Goal: Task Accomplishment & Management: Manage account settings

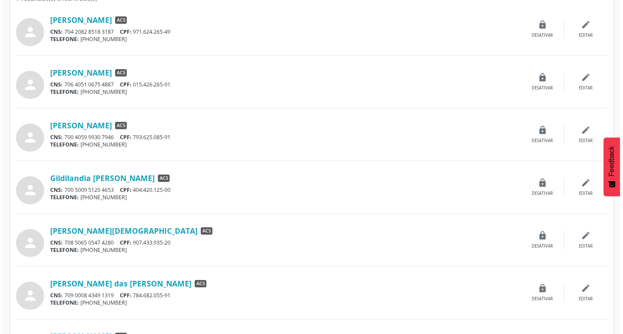
scroll to position [173, 0]
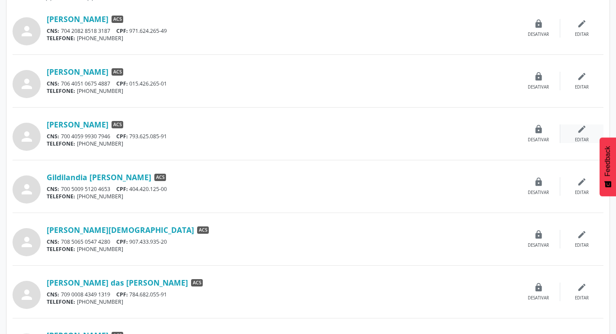
click at [582, 134] on icon "edit" at bounding box center [582, 130] width 10 height 10
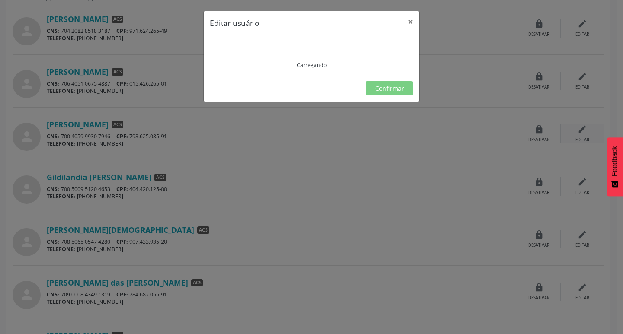
type input "**********"
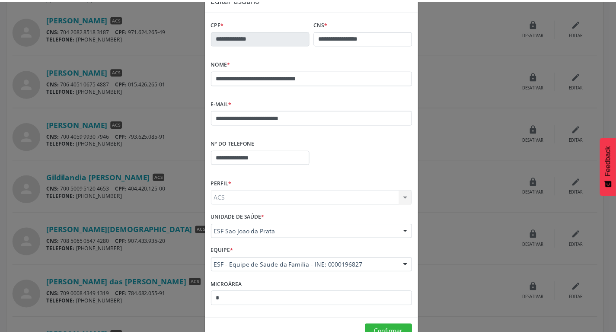
scroll to position [46, 0]
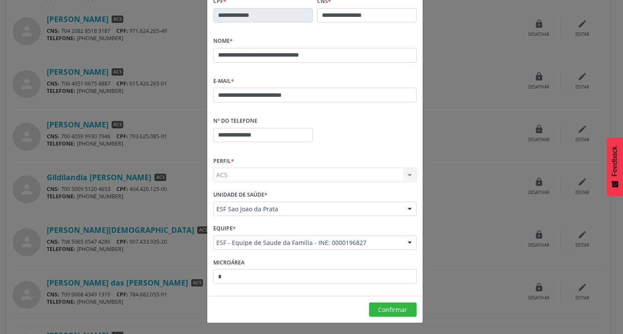
click at [130, 170] on div "**********" at bounding box center [311, 167] width 623 height 334
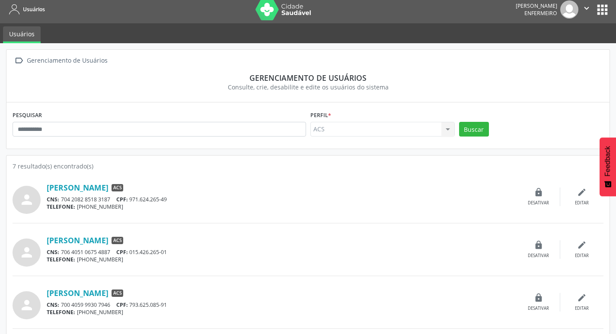
scroll to position [0, 0]
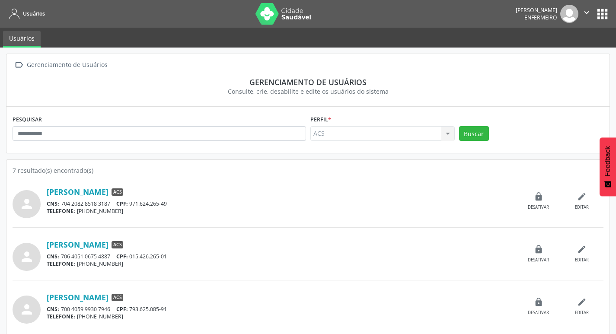
click at [451, 135] on div "ACS ACS Nenhum resultado encontrado para: " " Não há nenhuma opção para ser exi…" at bounding box center [383, 133] width 144 height 15
click at [445, 134] on div "ACS ACS Nenhum resultado encontrado para: " " Não há nenhuma opção para ser exi…" at bounding box center [383, 133] width 144 height 15
click at [447, 134] on div "ACS ACS Nenhum resultado encontrado para: " " Não há nenhuma opção para ser exi…" at bounding box center [383, 133] width 144 height 15
drag, startPoint x: 447, startPoint y: 134, endPoint x: 459, endPoint y: 138, distance: 12.0
click at [449, 136] on div "ACS ACS Nenhum resultado encontrado para: " " Não há nenhuma opção para ser exi…" at bounding box center [383, 133] width 144 height 15
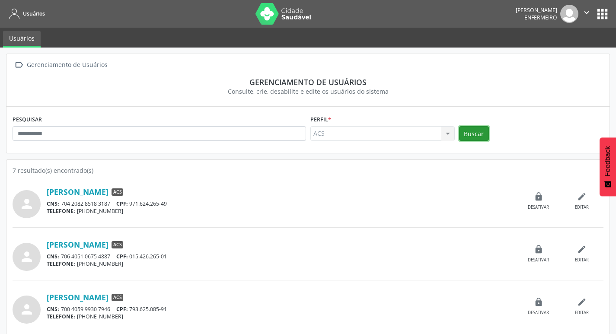
click at [466, 138] on button "Buscar" at bounding box center [474, 133] width 30 height 15
click at [400, 137] on div "ACS ACS Nenhum resultado encontrado para: " " Não há nenhuma opção para ser exi…" at bounding box center [383, 133] width 144 height 15
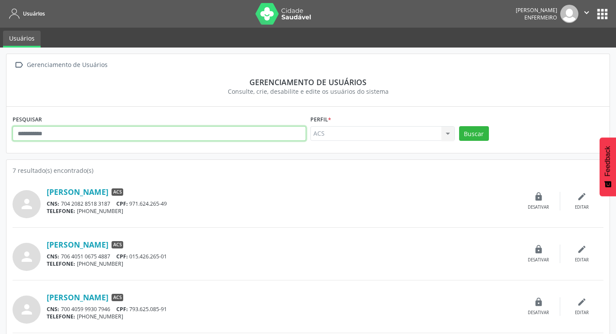
click at [128, 127] on input "text" at bounding box center [160, 133] width 294 height 15
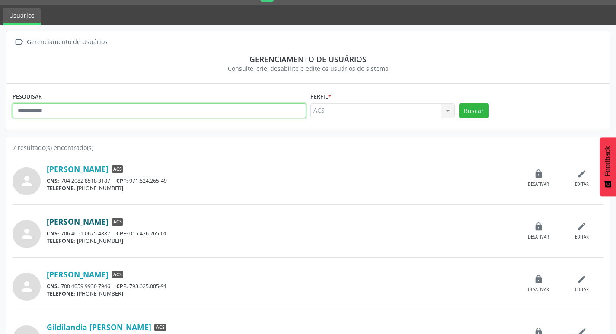
scroll to position [43, 0]
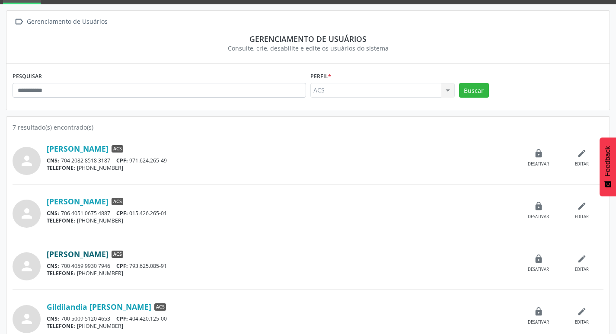
drag, startPoint x: 45, startPoint y: 253, endPoint x: 189, endPoint y: 256, distance: 144.1
click at [189, 256] on div "person [PERSON_NAME] ACS CNS: 700 4059 9930 7946 CPF: 793.625.085-91 TELEFONE: …" at bounding box center [308, 264] width 591 height 34
copy div "[PERSON_NAME]"
click at [141, 93] on input "text" at bounding box center [160, 90] width 294 height 15
paste input "**********"
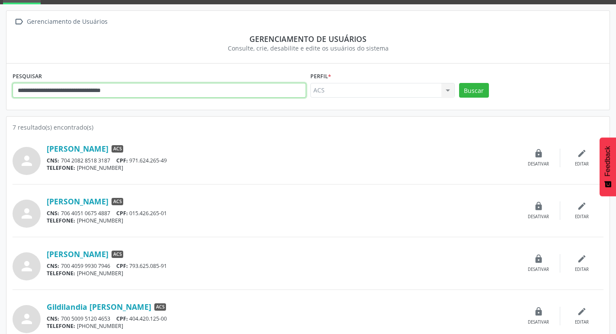
type input "**********"
click at [443, 91] on div "ACS ACS Nenhum resultado encontrado para: " " Não há nenhuma opção para ser exi…" at bounding box center [383, 90] width 144 height 15
click at [466, 89] on button "Buscar" at bounding box center [474, 90] width 30 height 15
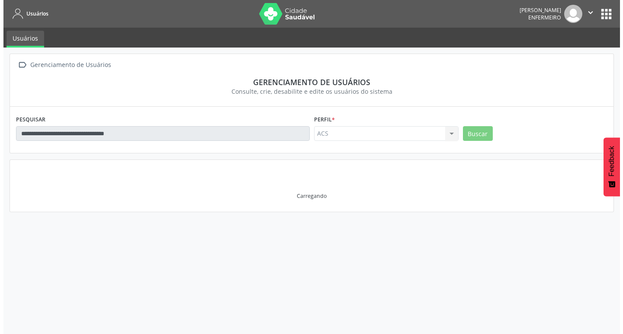
scroll to position [0, 0]
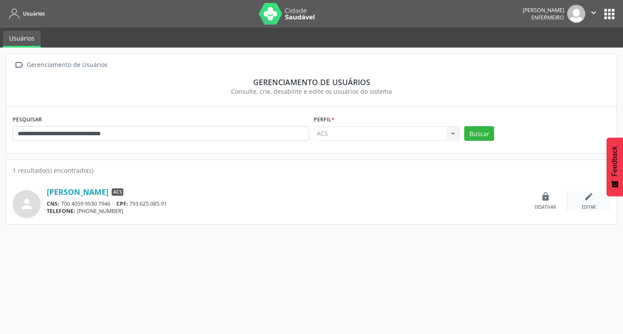
click at [595, 199] on div "edit Editar" at bounding box center [588, 201] width 43 height 19
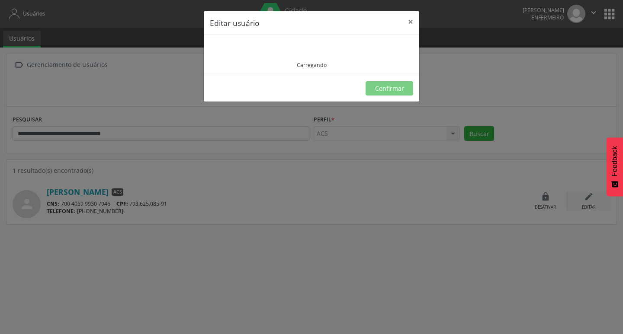
type input "**********"
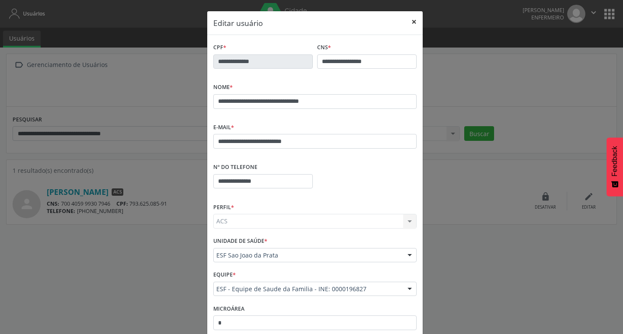
click at [414, 22] on button "×" at bounding box center [413, 21] width 17 height 21
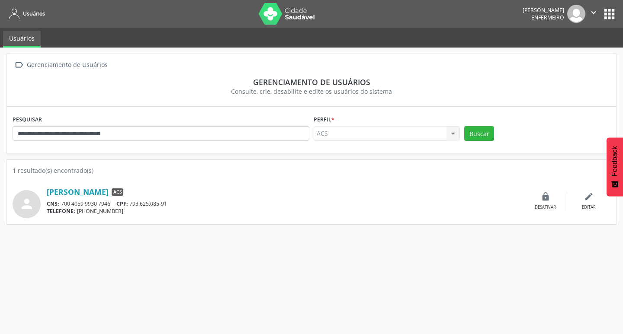
click at [592, 13] on icon "" at bounding box center [594, 13] width 10 height 10
click at [567, 53] on link "Sair" at bounding box center [572, 53] width 60 height 12
